Goal: Task Accomplishment & Management: Manage account settings

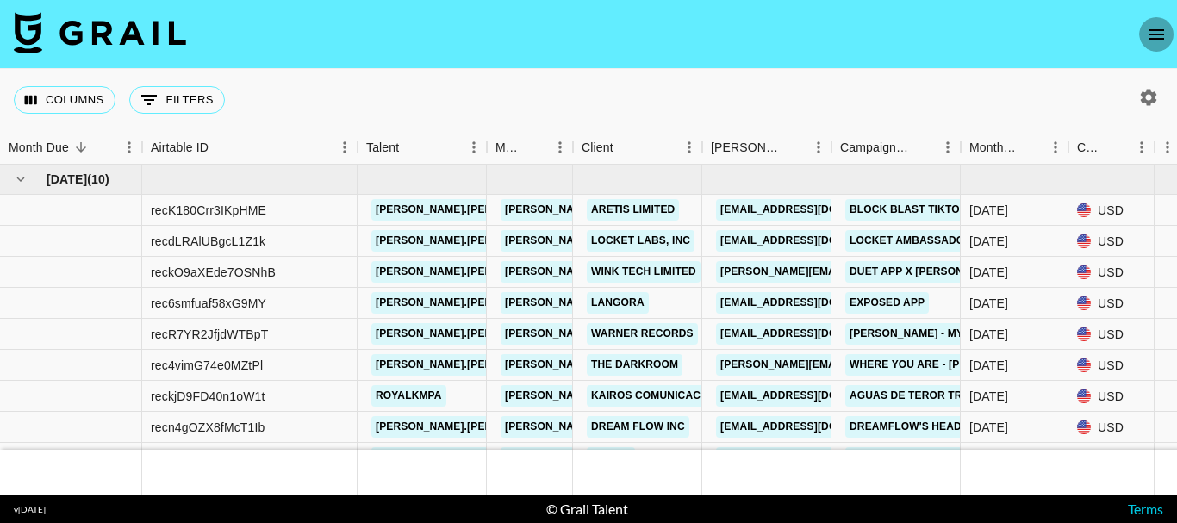
click at [1169, 29] on button "open drawer" at bounding box center [1156, 34] width 34 height 34
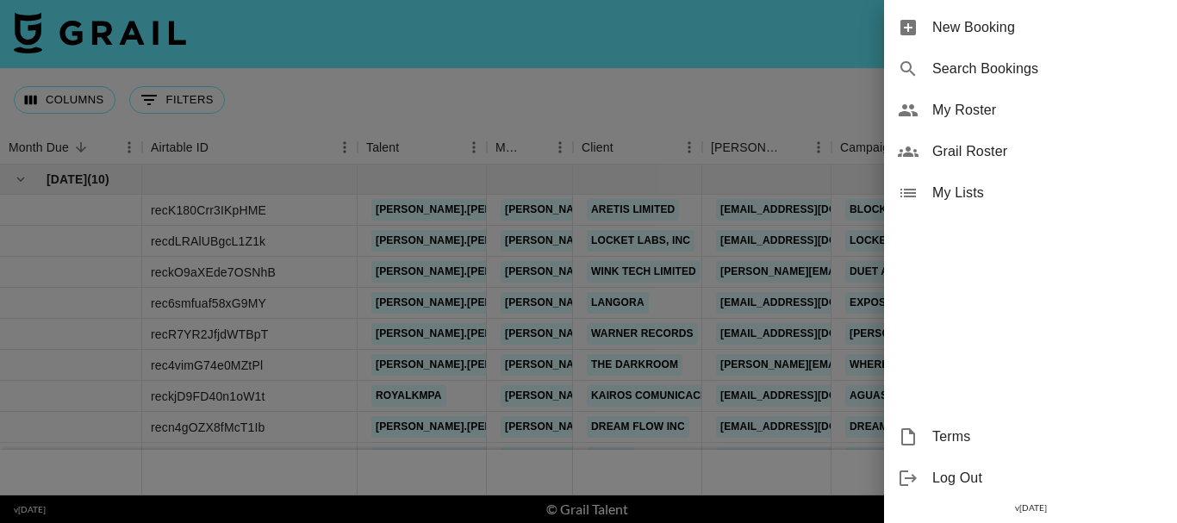
click at [690, 93] on div at bounding box center [588, 261] width 1177 height 523
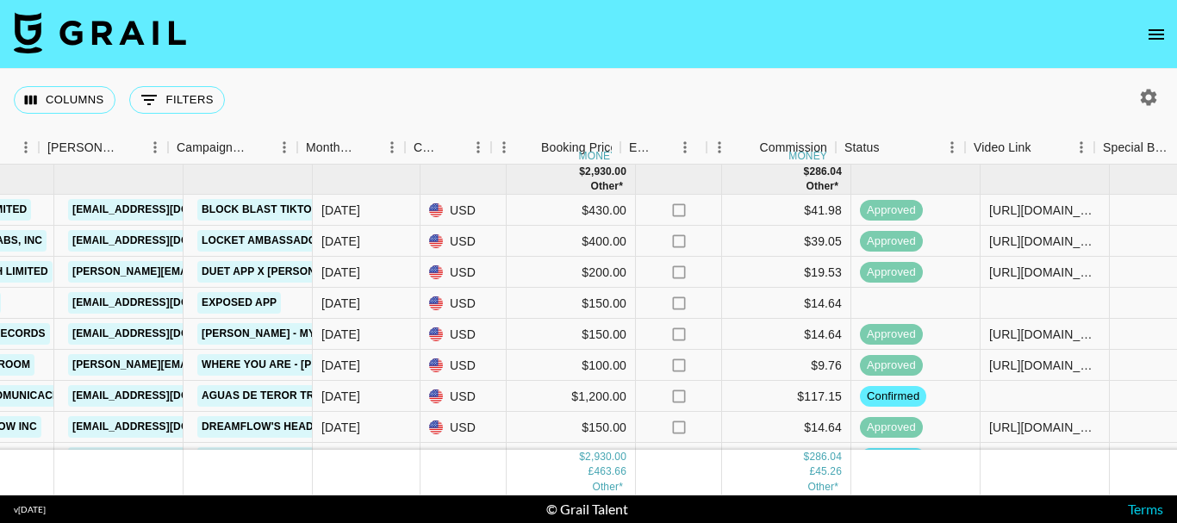
scroll to position [0, 702]
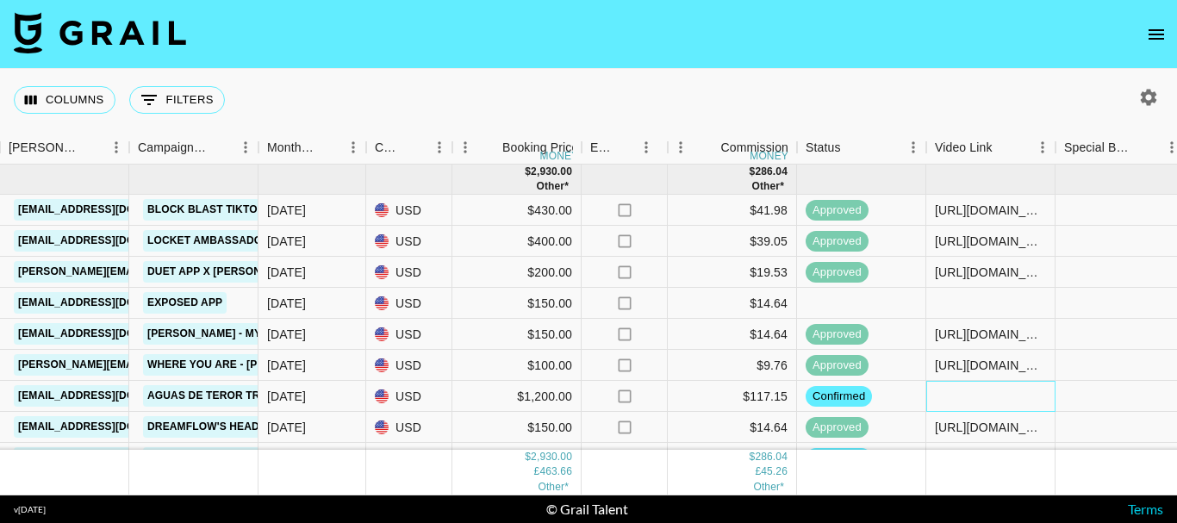
click at [975, 402] on div at bounding box center [990, 396] width 129 height 31
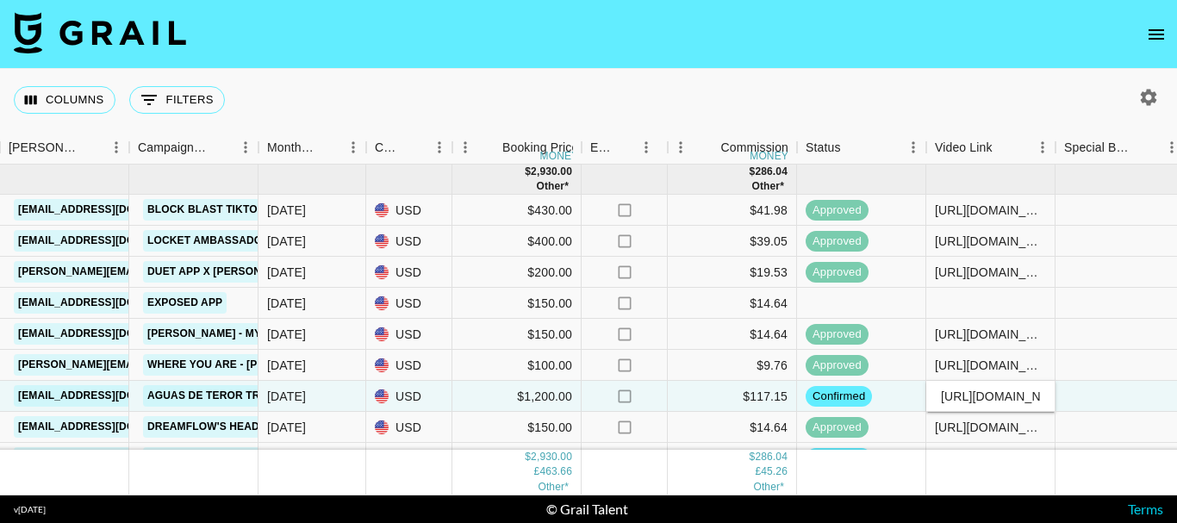
scroll to position [0, 482]
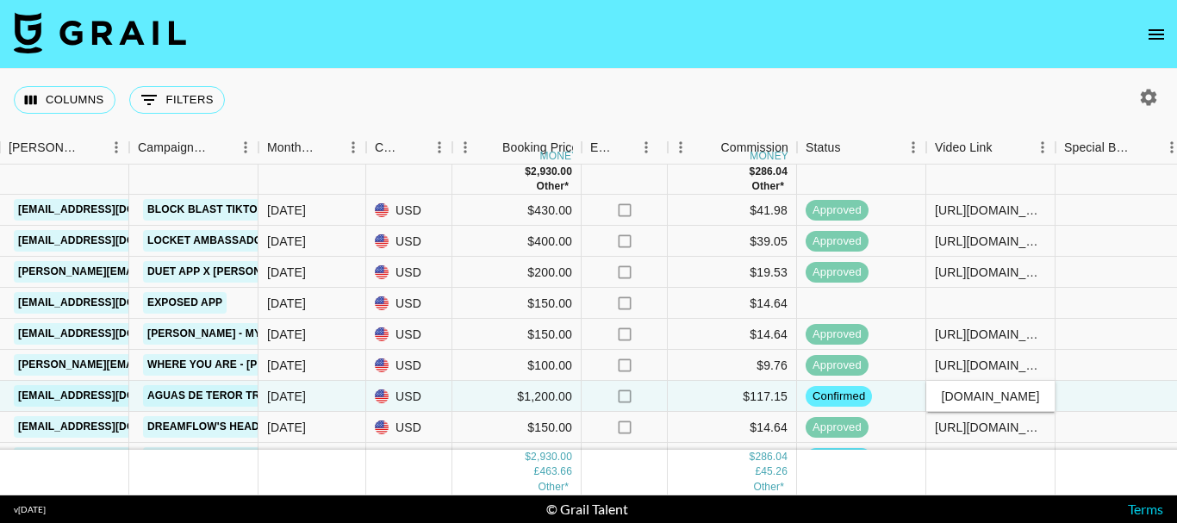
type input "[URL][DOMAIN_NAME]"
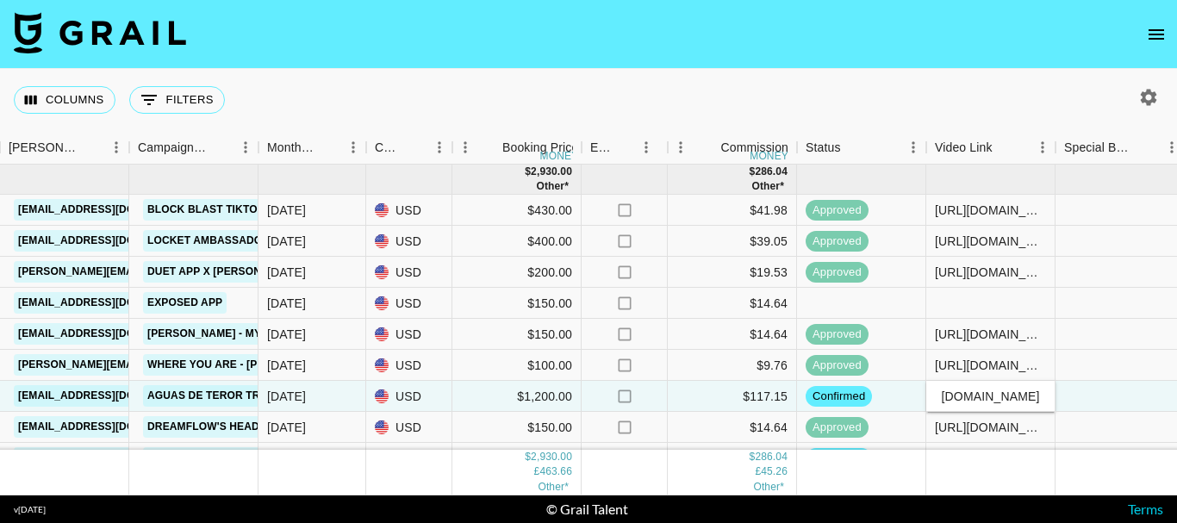
scroll to position [0, 0]
click at [982, 84] on div "Columns 0 Filters + Booking" at bounding box center [588, 100] width 1177 height 62
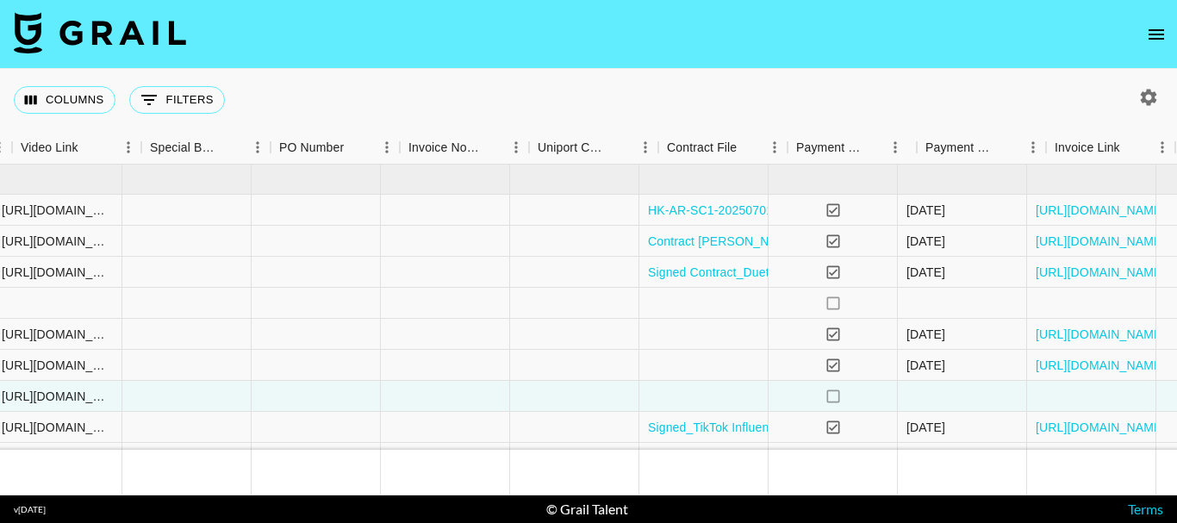
scroll to position [0, 1697]
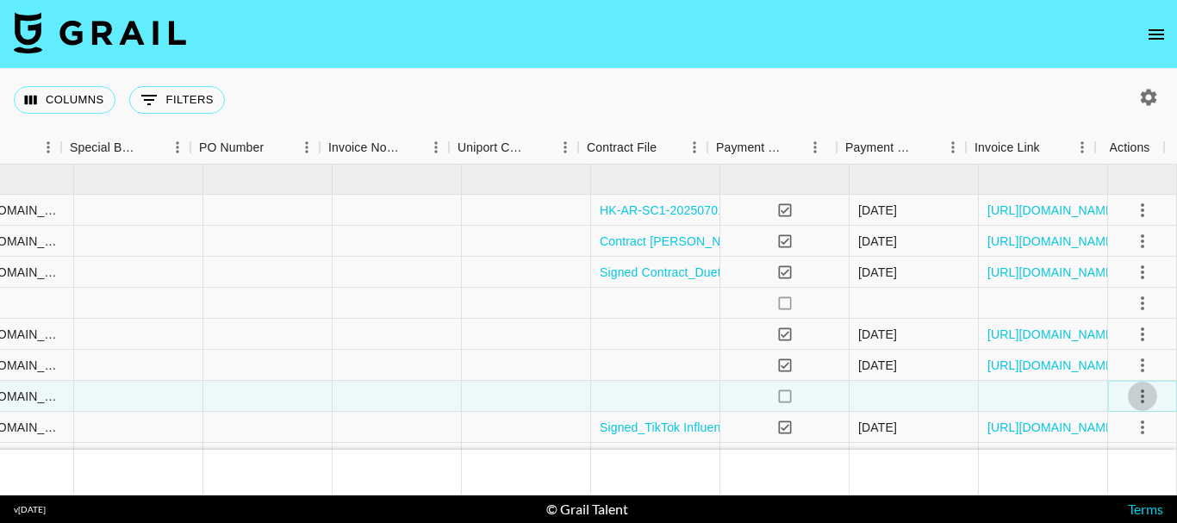
click at [1132, 398] on icon "select merge strategy" at bounding box center [1142, 396] width 21 height 21
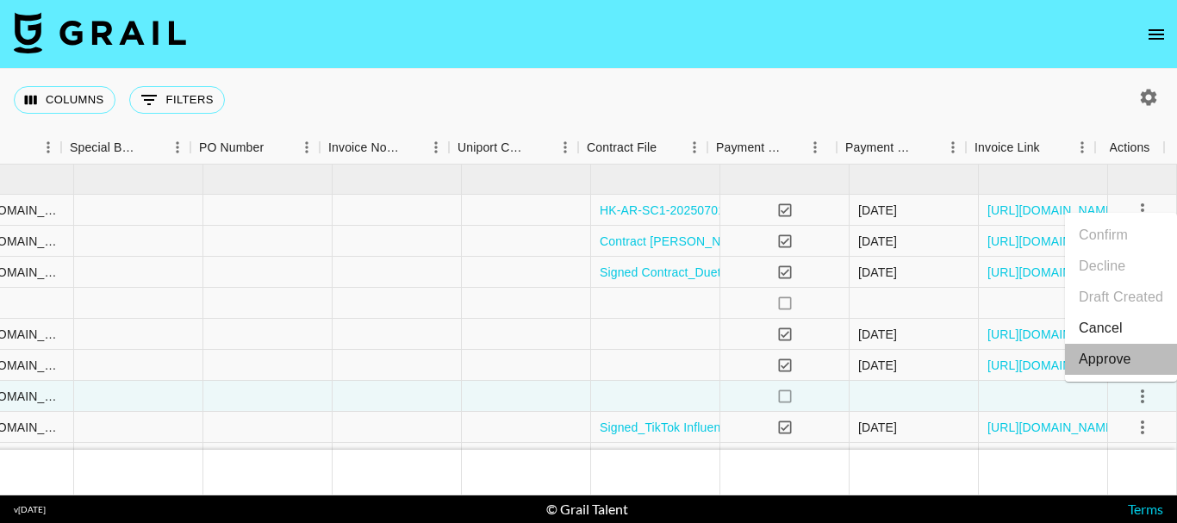
click at [1115, 362] on div "Approve" at bounding box center [1105, 359] width 53 height 21
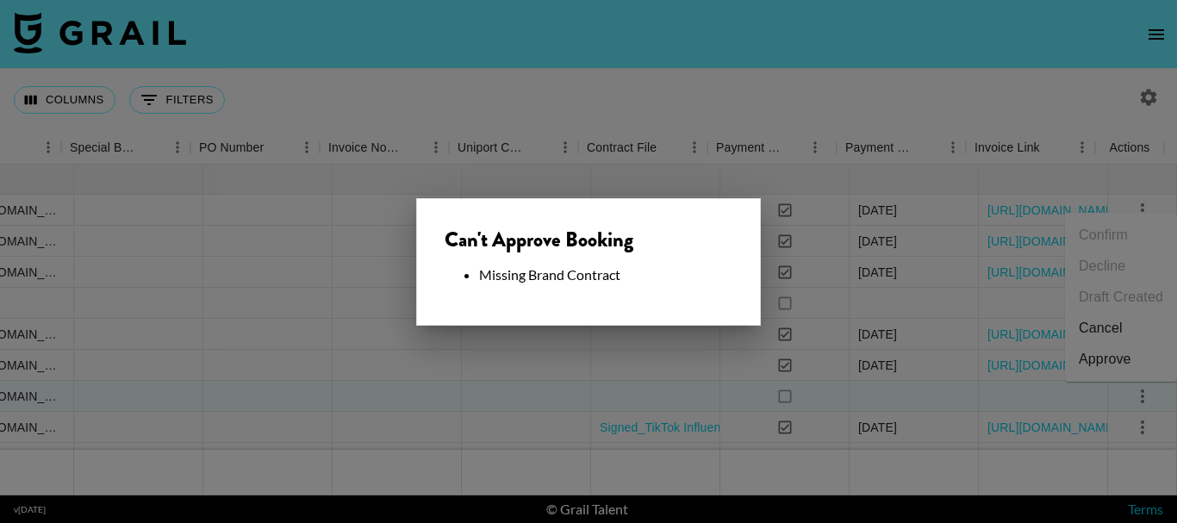
click at [830, 484] on div at bounding box center [588, 261] width 1177 height 523
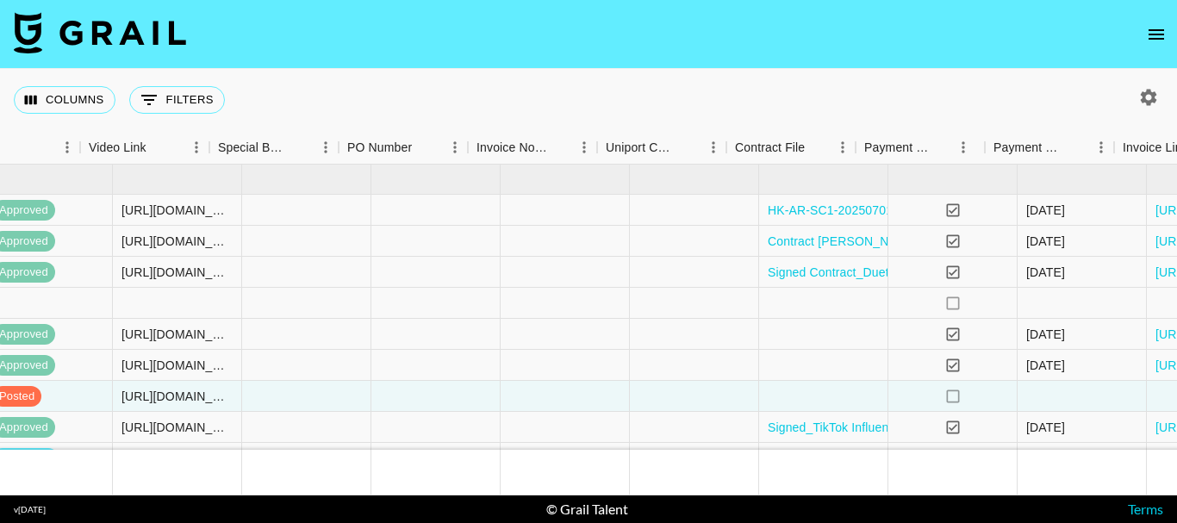
scroll to position [0, 1548]
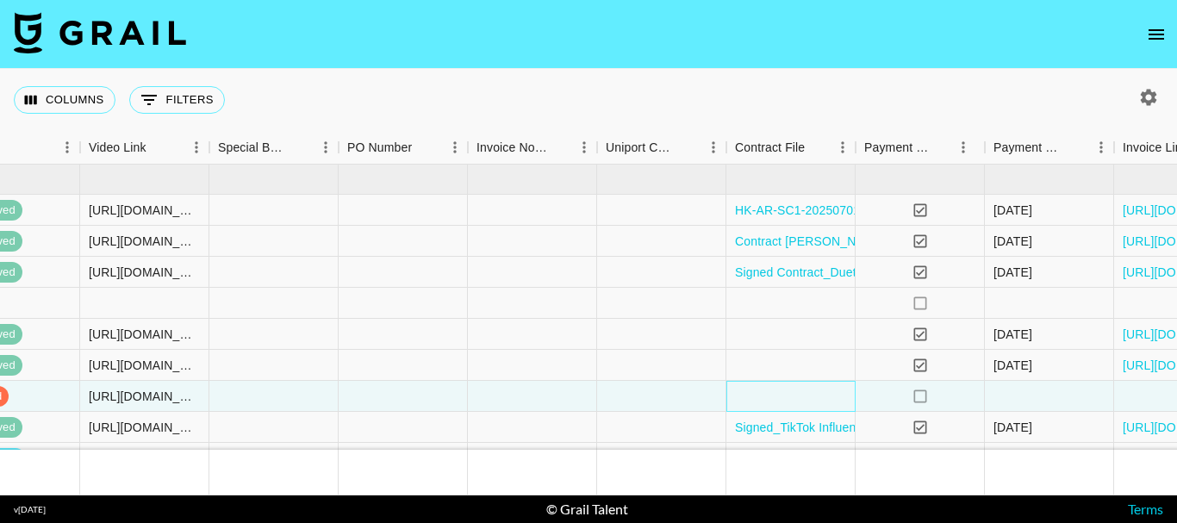
click at [768, 401] on div at bounding box center [790, 396] width 129 height 31
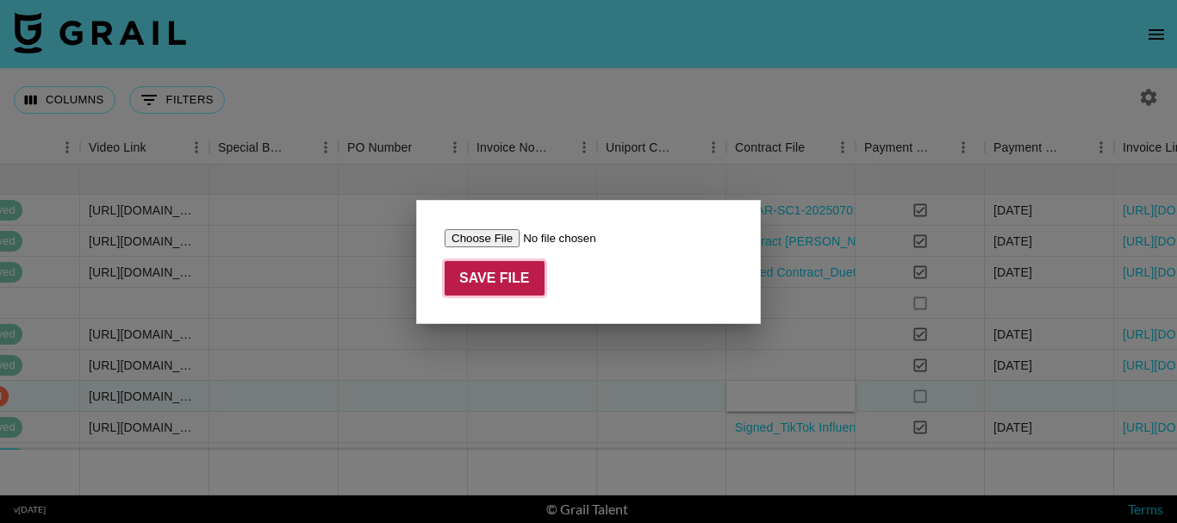
click at [487, 282] on input "Save File" at bounding box center [495, 278] width 100 height 34
click at [481, 234] on input "file" at bounding box center [554, 238] width 218 height 18
type input "C:\fakepath\Contract AGUAS THE TEROR TRAIL x @royalkmpa-signed.pdf"
click at [508, 277] on input "Save File" at bounding box center [495, 278] width 100 height 34
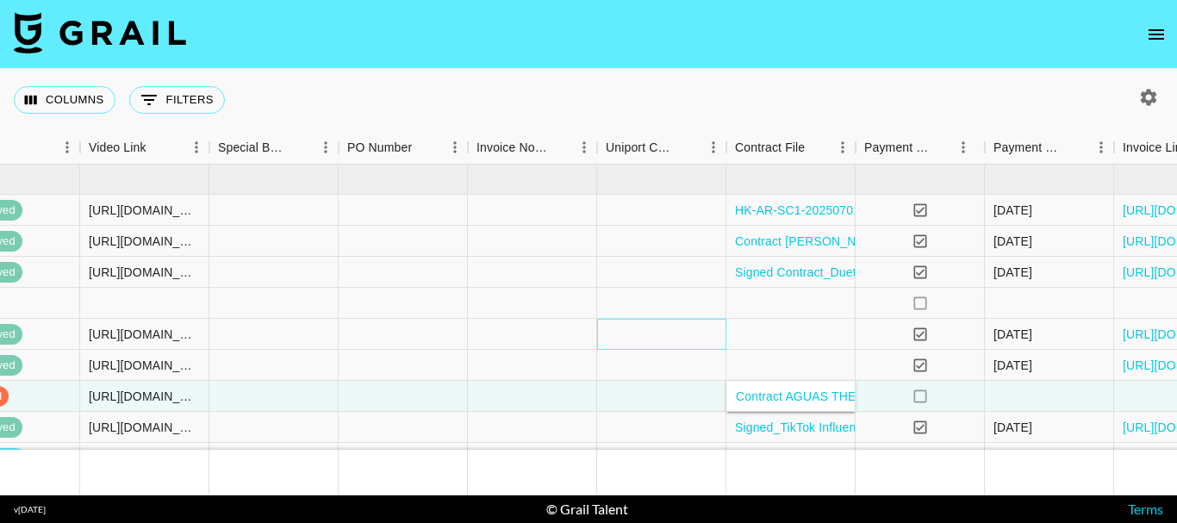
click at [672, 346] on div at bounding box center [661, 334] width 129 height 31
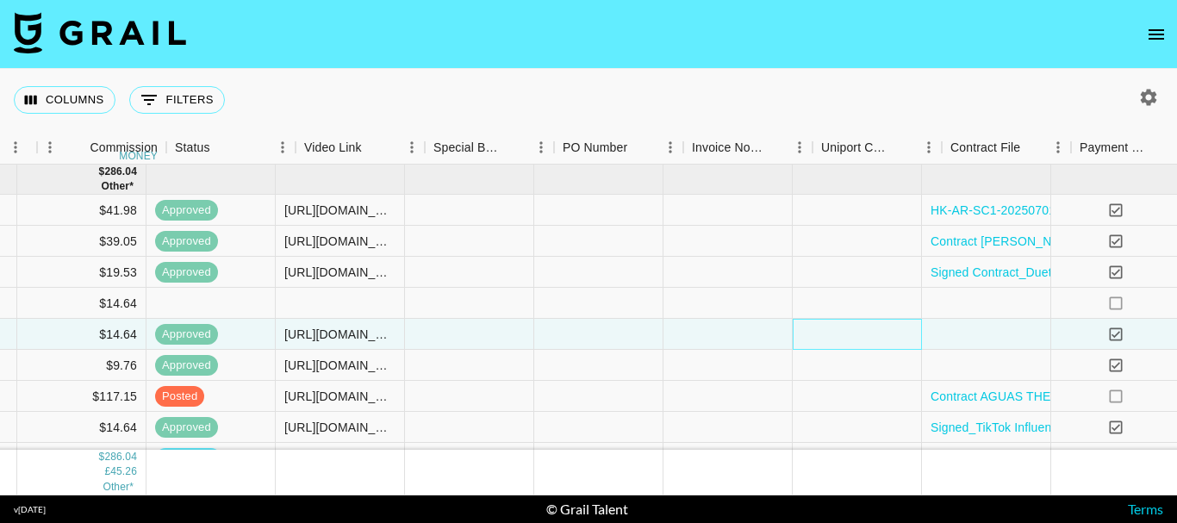
scroll to position [0, 1333]
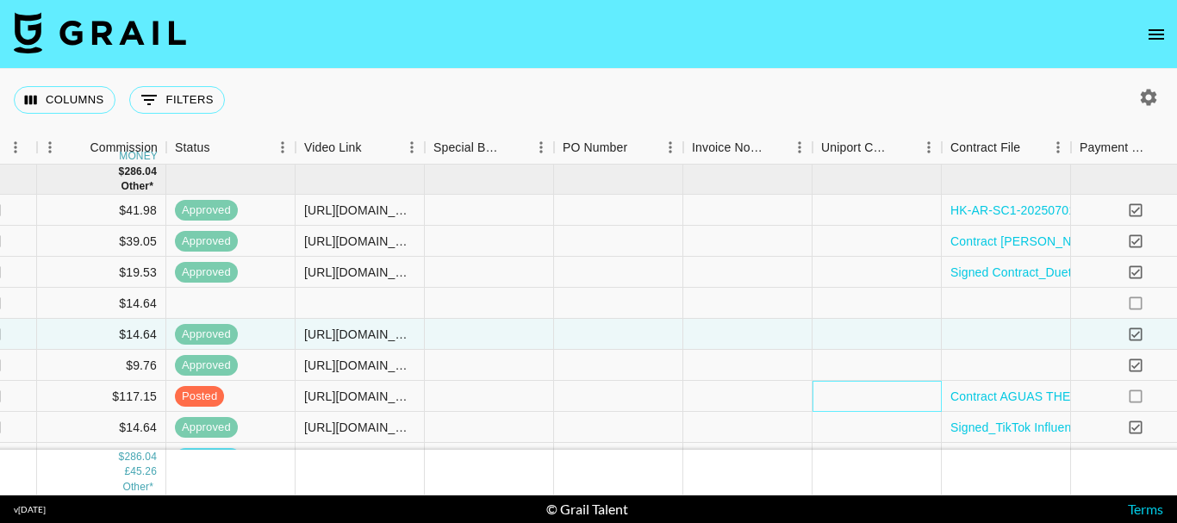
click at [852, 396] on div at bounding box center [877, 396] width 129 height 31
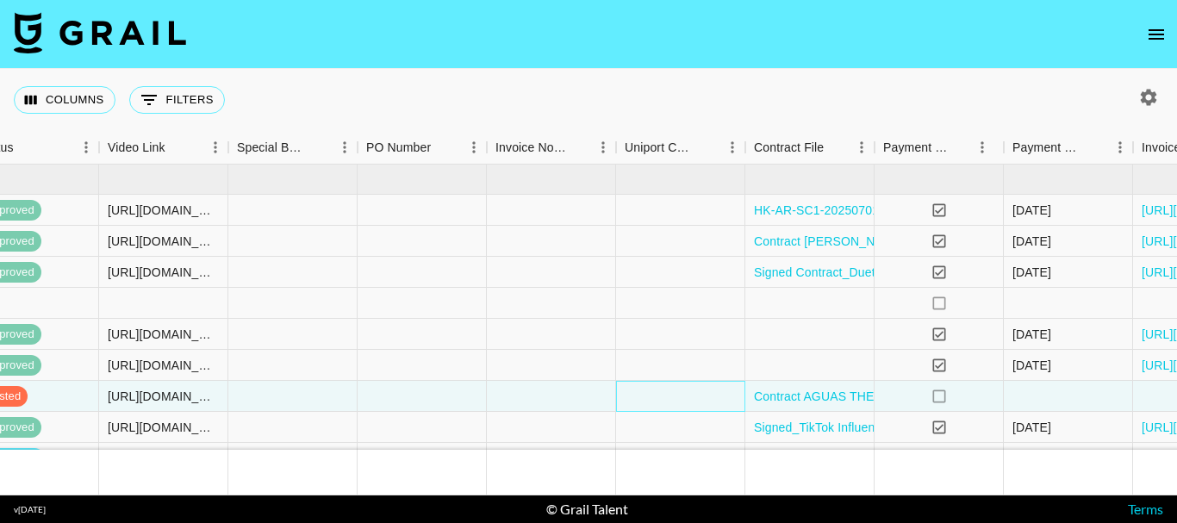
scroll to position [0, 1697]
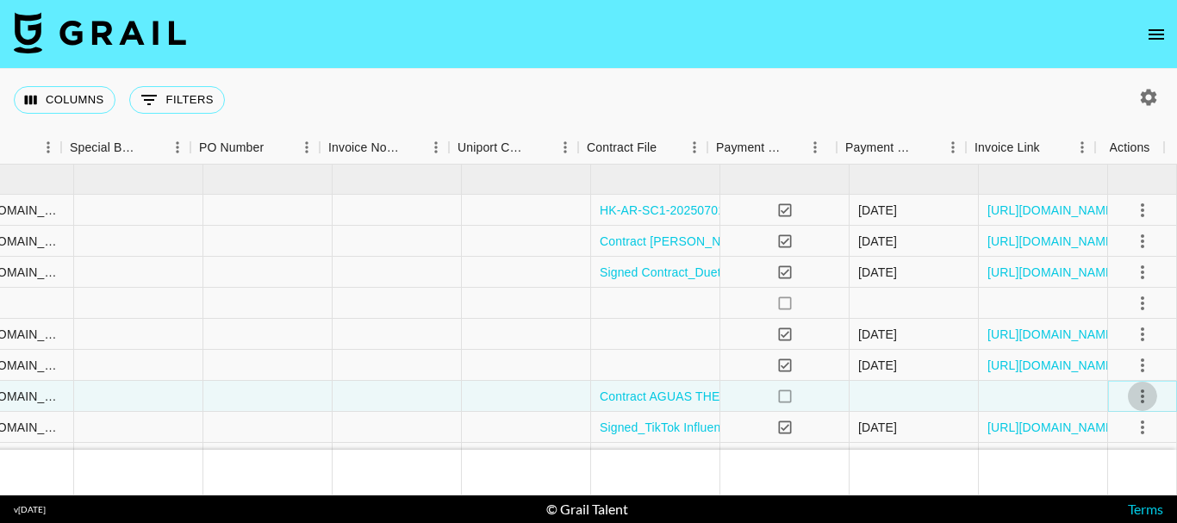
click at [1132, 397] on icon "select merge strategy" at bounding box center [1142, 396] width 21 height 21
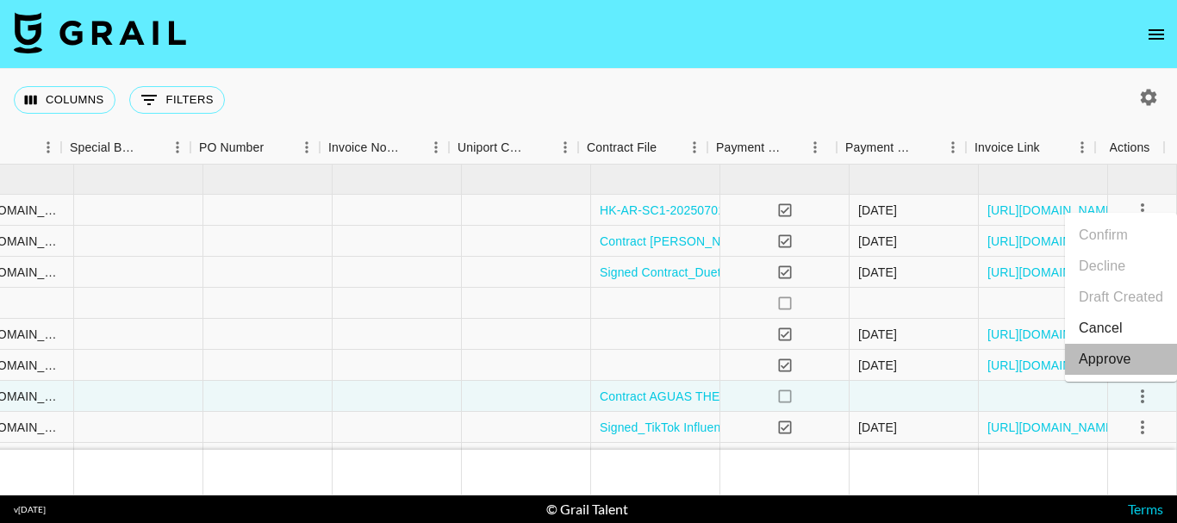
click at [1116, 359] on div "Approve" at bounding box center [1105, 359] width 53 height 21
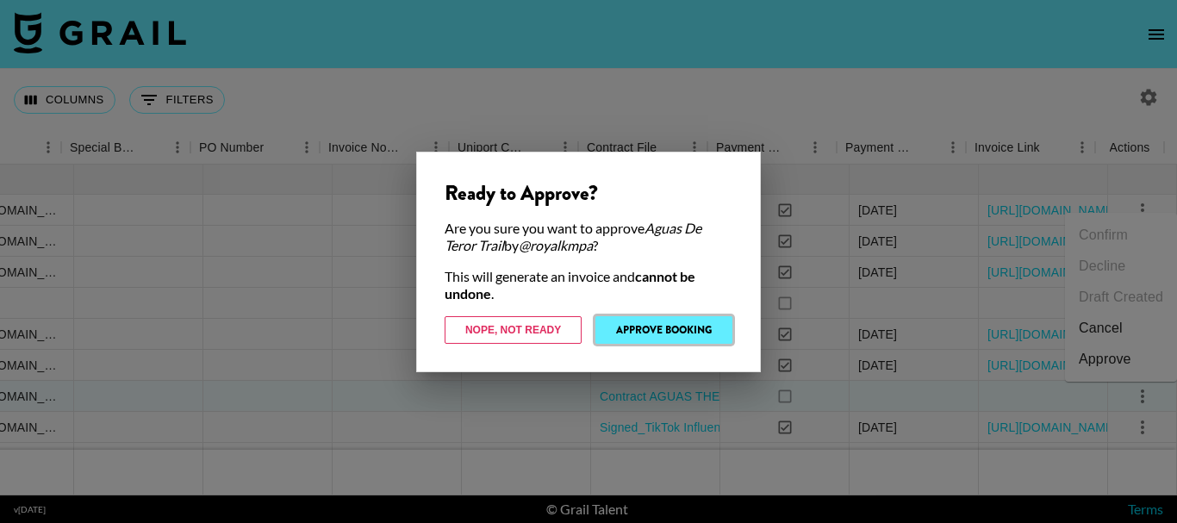
click at [680, 332] on button "Approve Booking" at bounding box center [663, 330] width 137 height 28
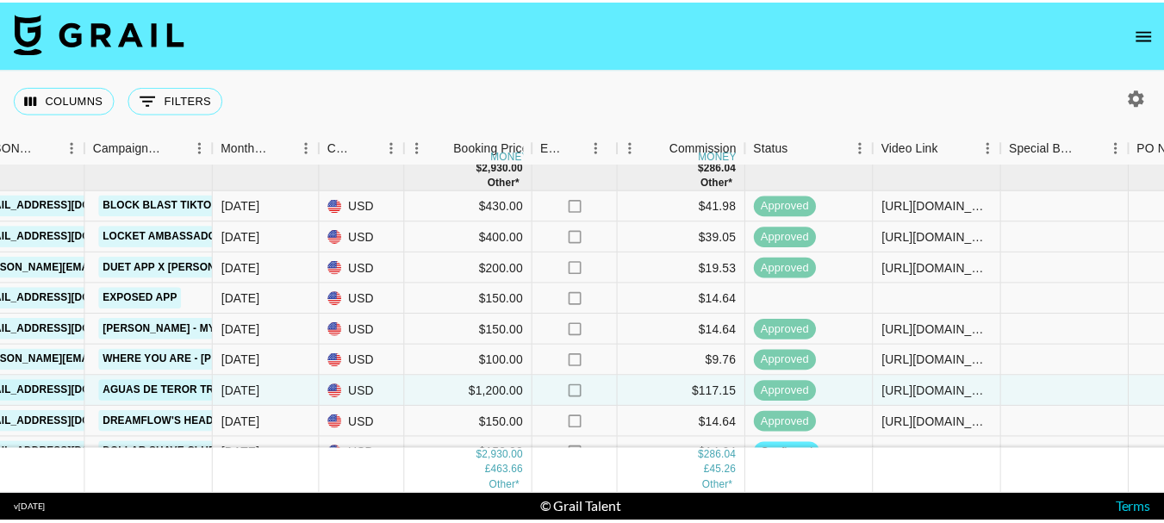
scroll to position [0, 746]
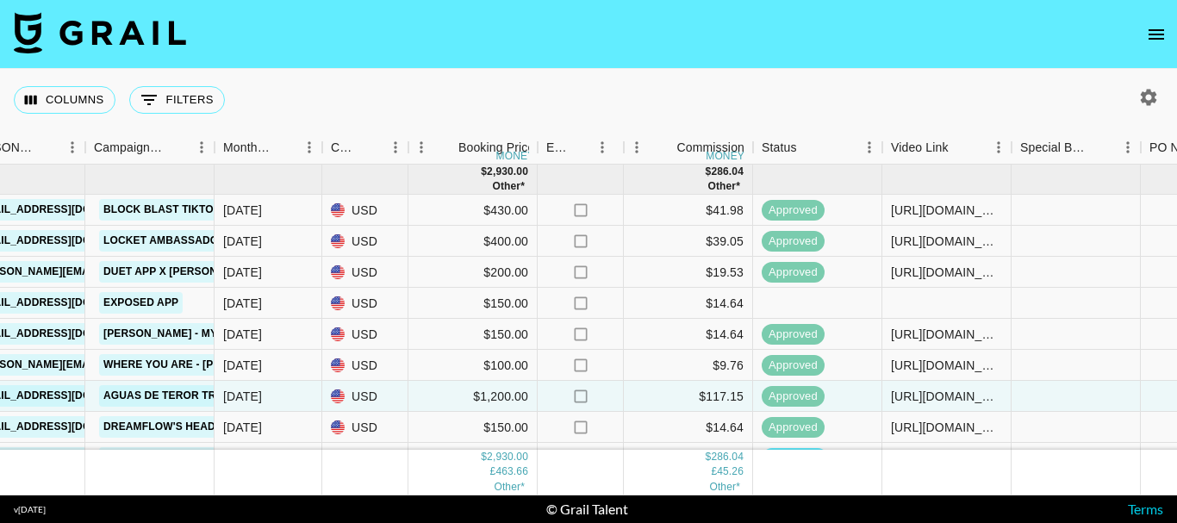
click at [1161, 32] on icon "open drawer" at bounding box center [1156, 34] width 21 height 21
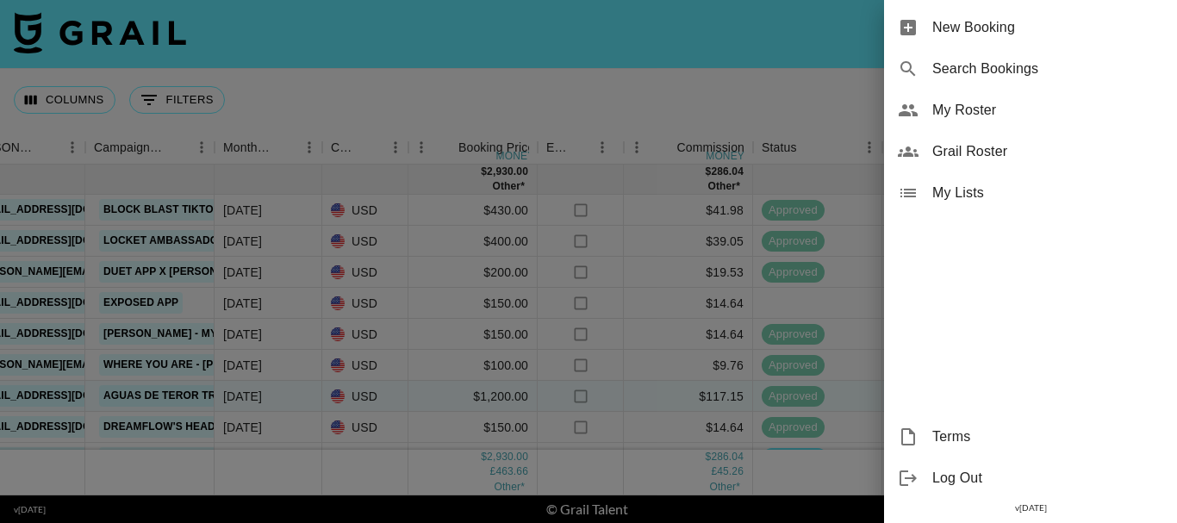
click at [975, 117] on span "My Roster" at bounding box center [1047, 110] width 231 height 21
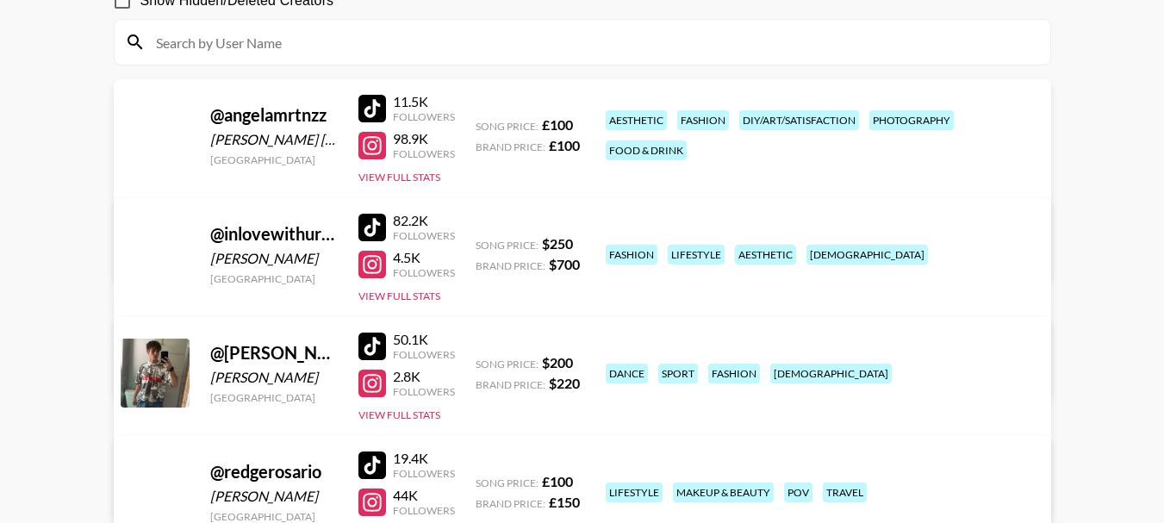
scroll to position [165, 0]
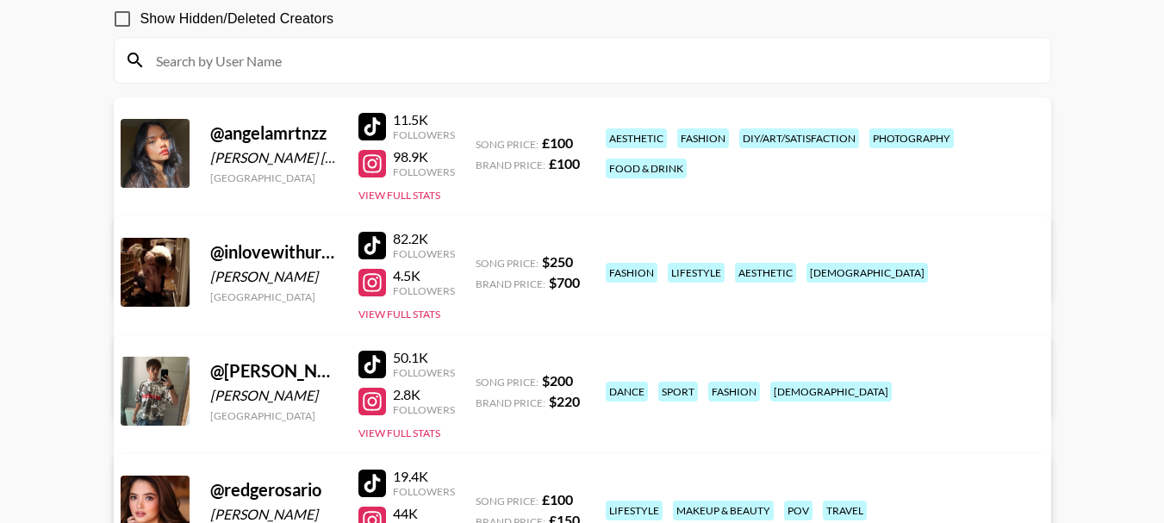
click at [588, 260] on link "View/Edit Details" at bounding box center [367, 268] width 444 height 17
click at [626, 128] on div "aesthetic" at bounding box center [636, 138] width 61 height 20
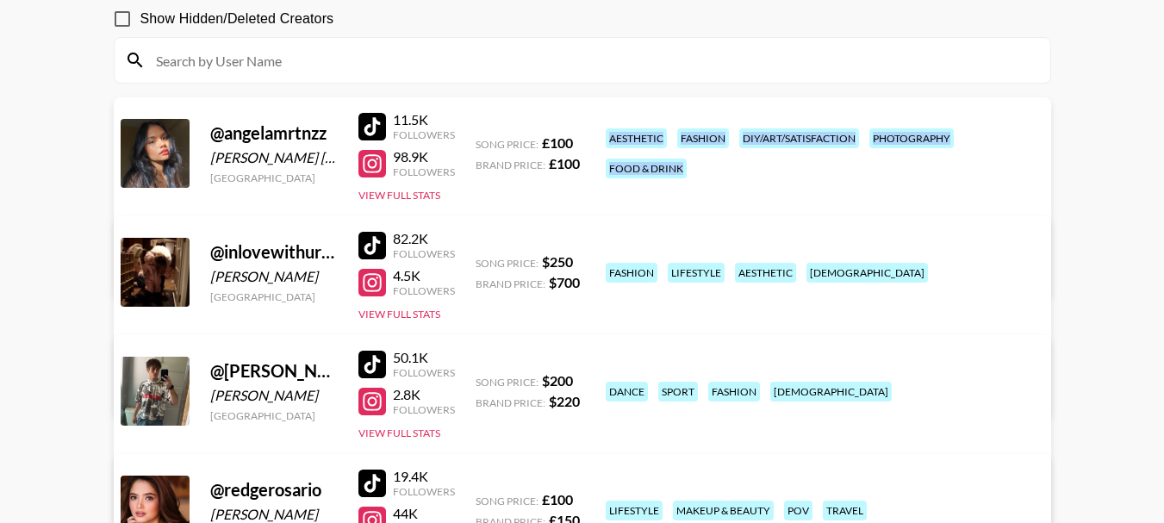
click at [722, 101] on div "@ angelamrtnzz Maria Angela Martinez Philippines 11.5K Followers 98.9K Follower…" at bounding box center [582, 197] width 937 height 201
click at [707, 128] on div "fashion" at bounding box center [703, 138] width 52 height 20
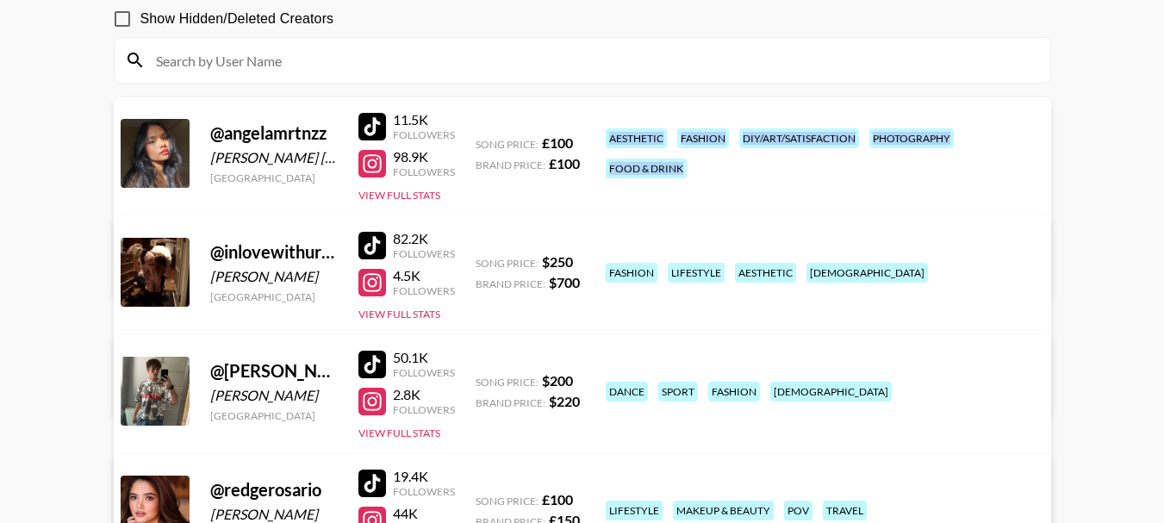
click at [758, 106] on div "@ angelamrtnzz Maria Angela Martinez Philippines 11.5K Followers 98.9K Follower…" at bounding box center [582, 197] width 937 height 201
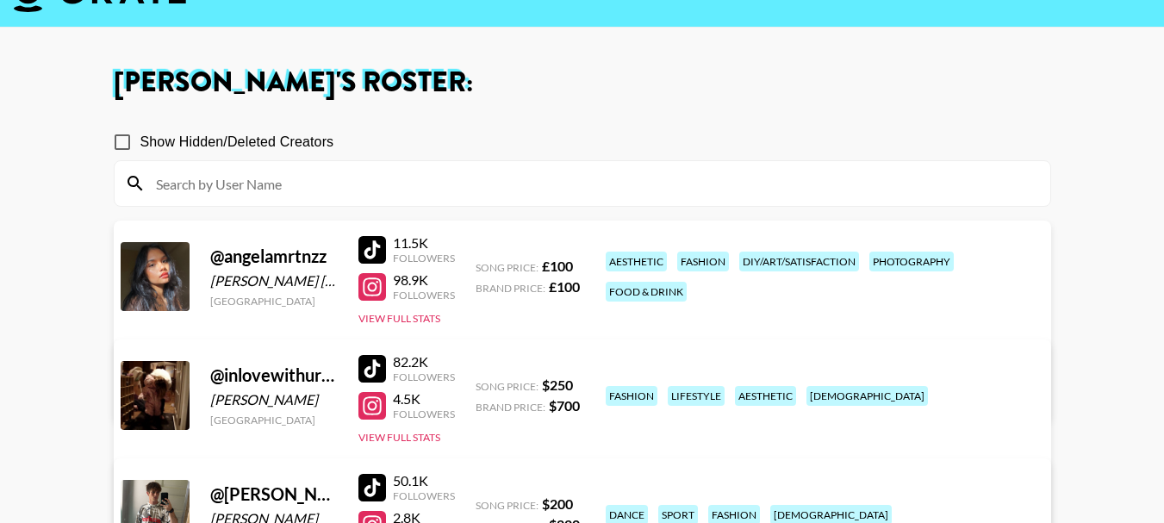
scroll to position [0, 0]
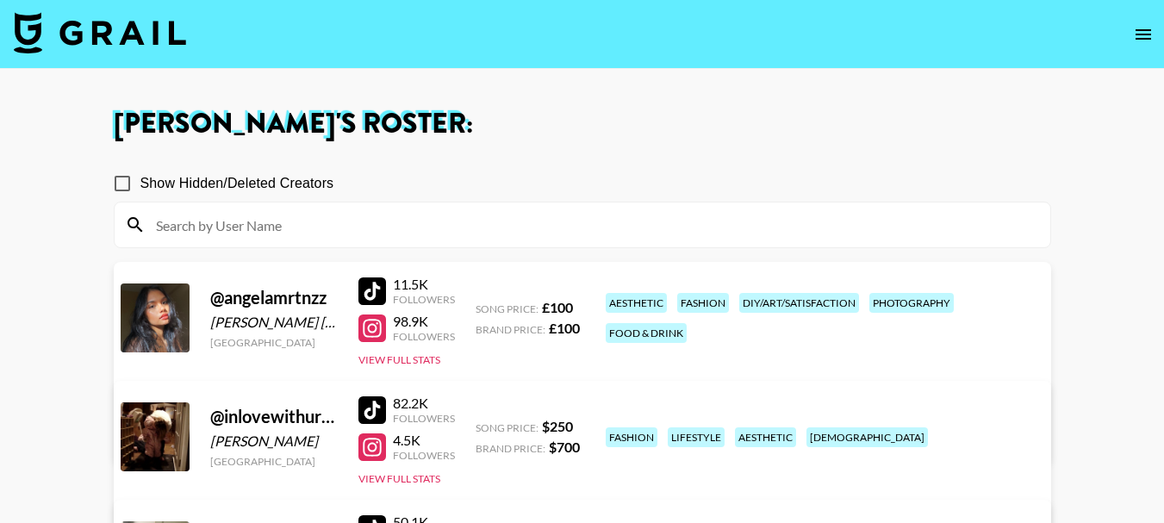
click at [1138, 32] on icon "open drawer" at bounding box center [1143, 34] width 21 height 21
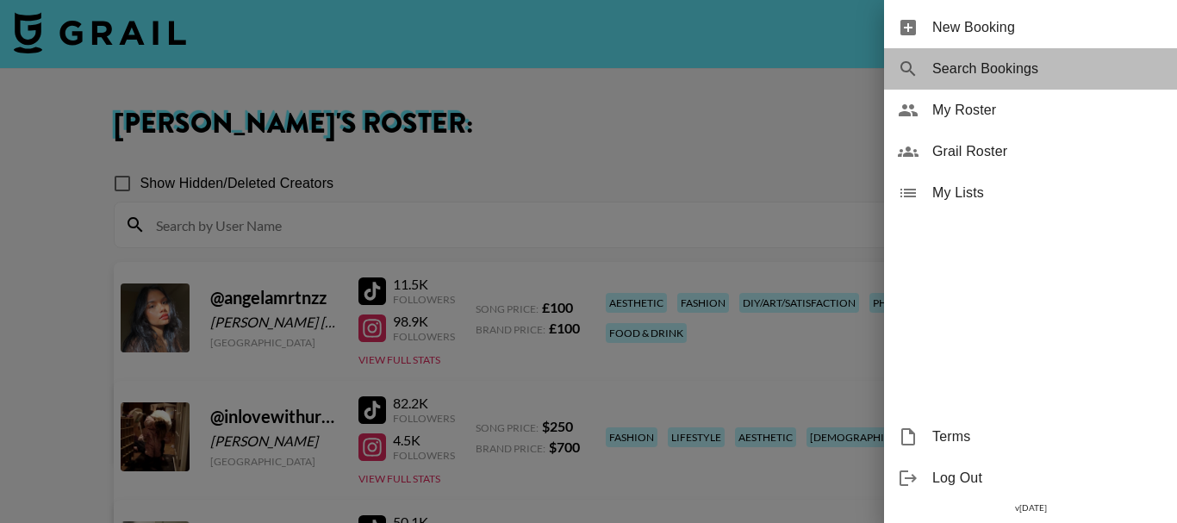
click at [976, 60] on span "Search Bookings" at bounding box center [1047, 69] width 231 height 21
select select "id"
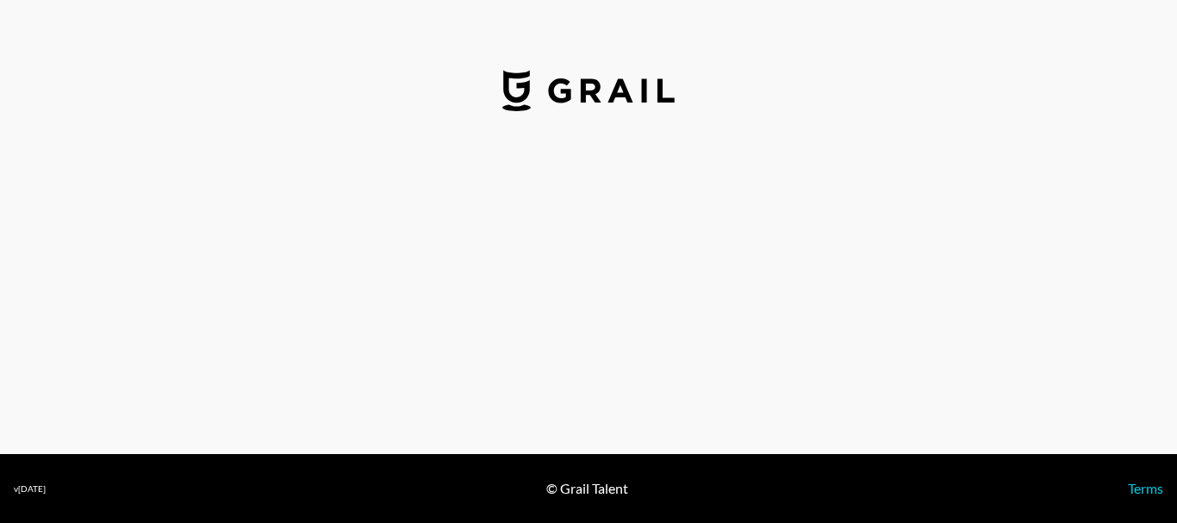
select select "GBP"
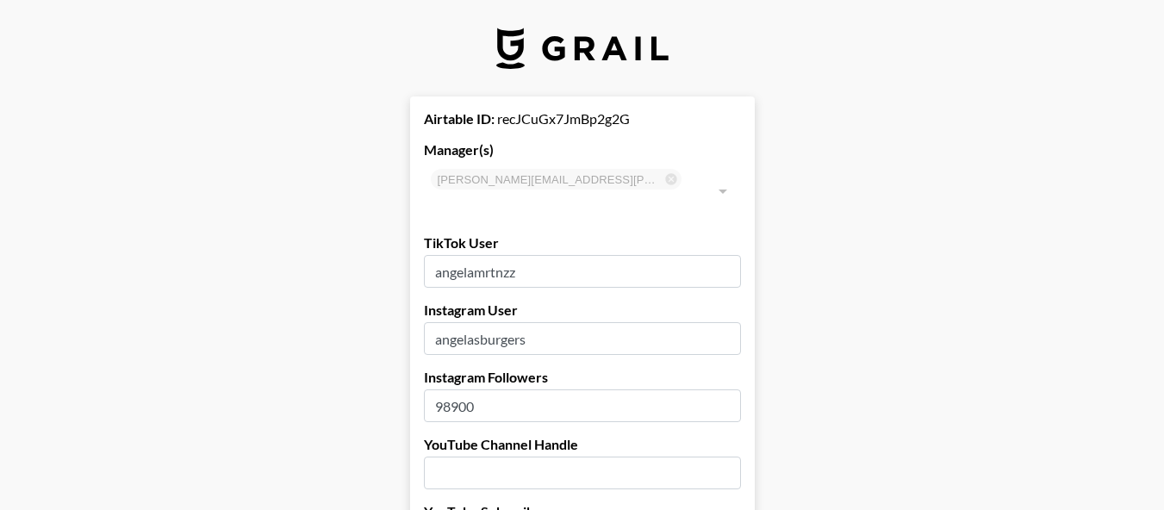
click at [730, 179] on div at bounding box center [722, 191] width 22 height 24
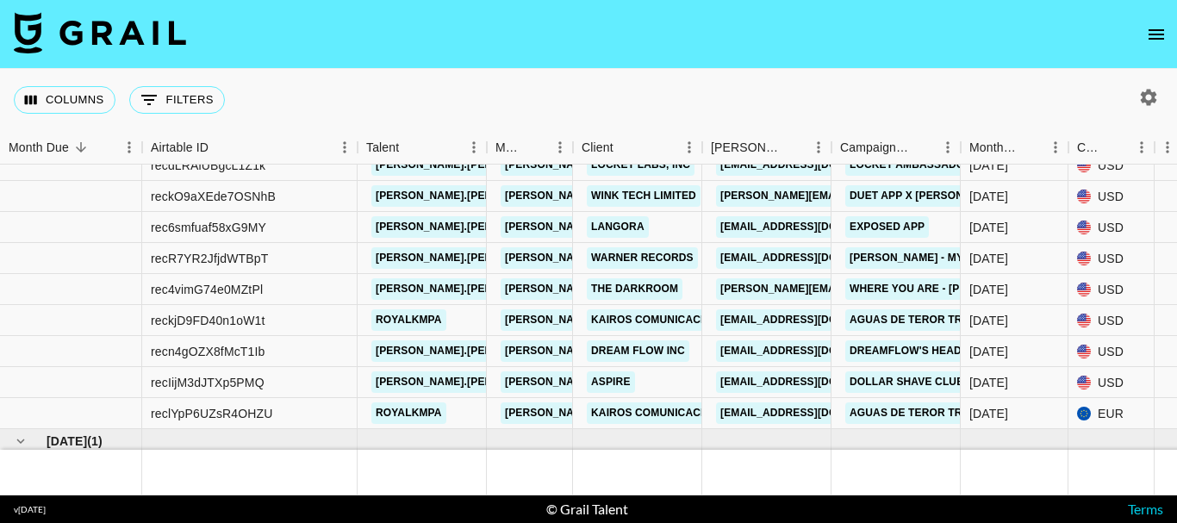
scroll to position [86, 0]
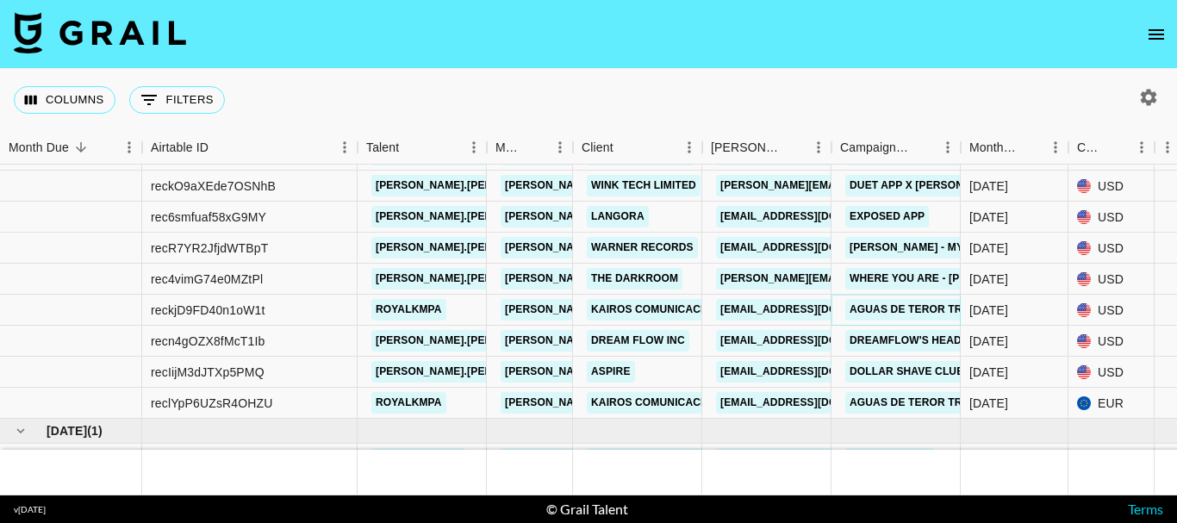
click at [855, 309] on link "Aguas De Teror Trail" at bounding box center [914, 310] width 138 height 22
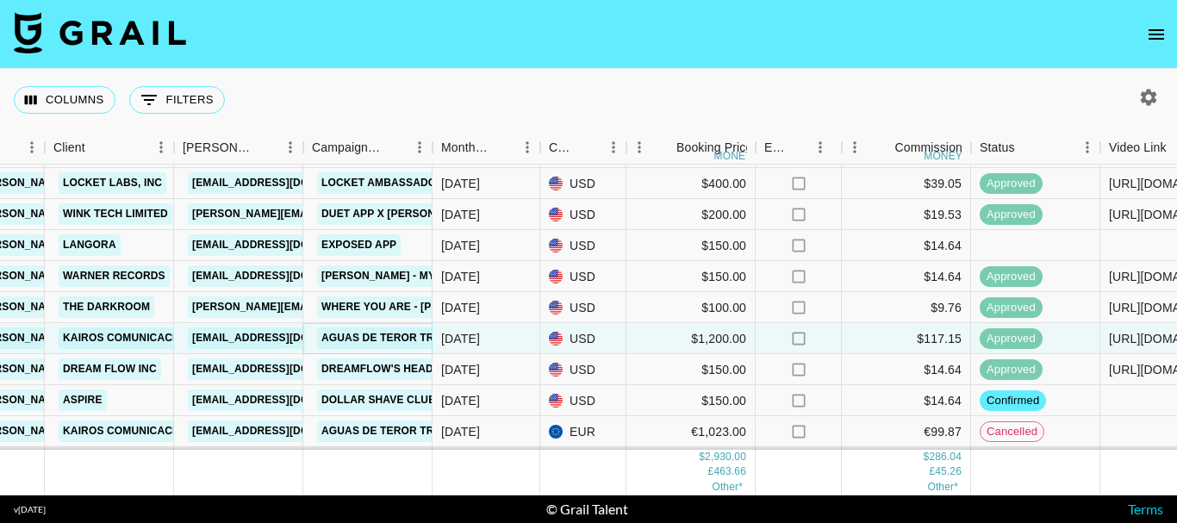
scroll to position [124, 528]
